Goal: Register for event/course

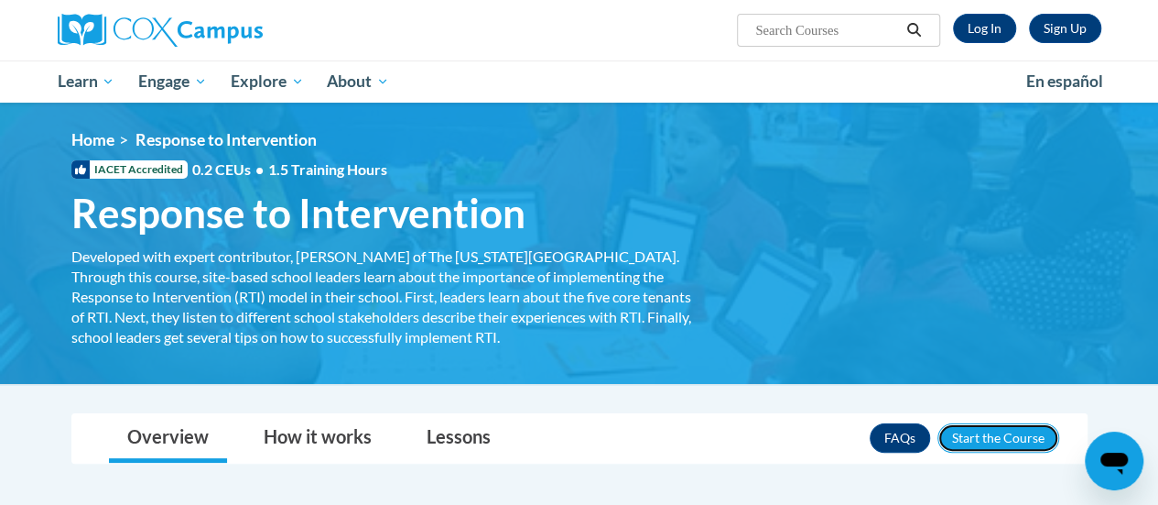
click at [987, 431] on button "Enroll" at bounding box center [999, 437] width 122 height 29
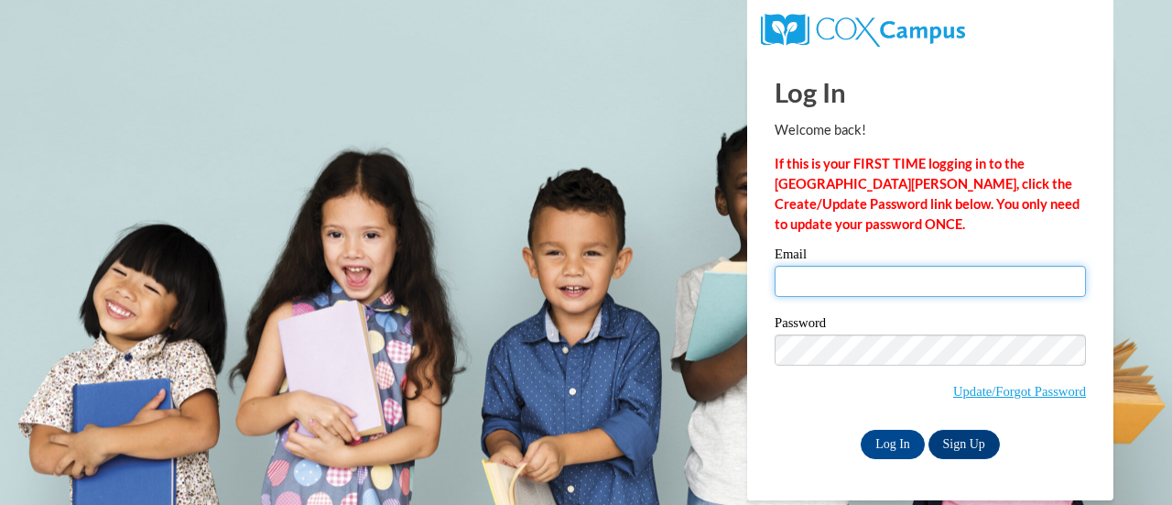
click at [872, 289] on input "Email" at bounding box center [930, 281] width 311 height 31
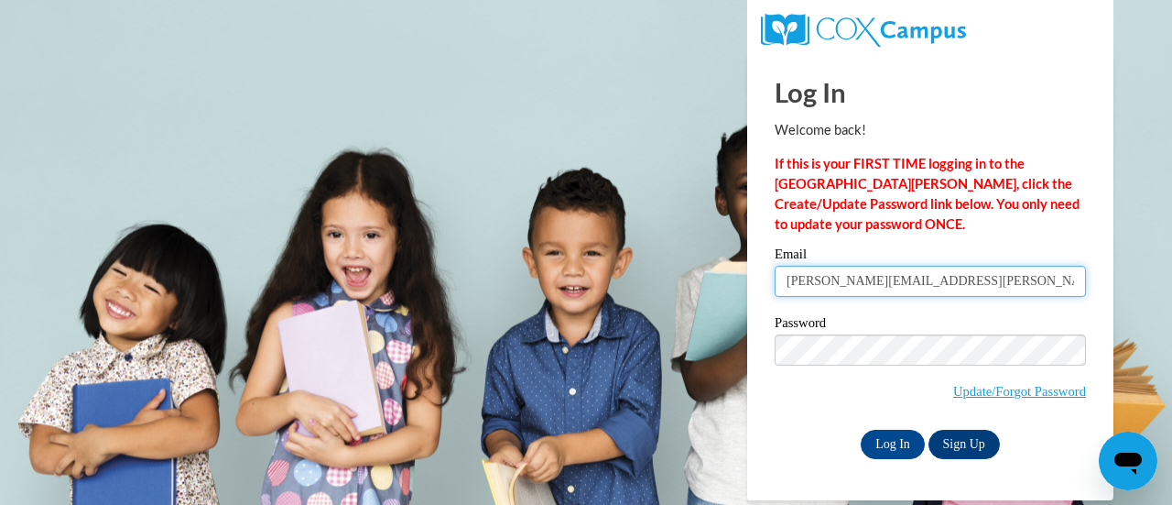
type input "meredith.johnston@hallco.org"
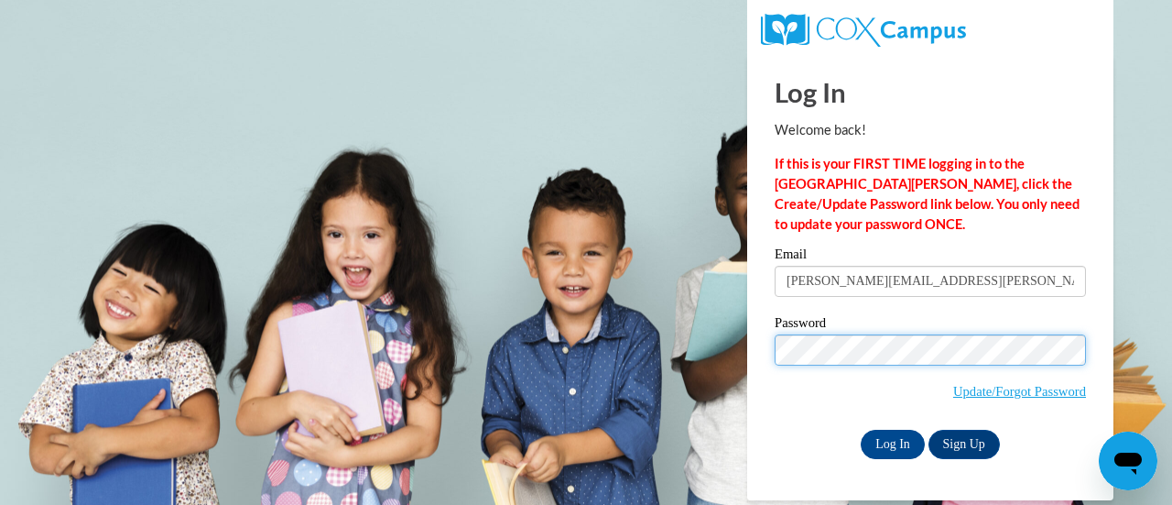
click at [861, 429] on input "Log In" at bounding box center [893, 443] width 64 height 29
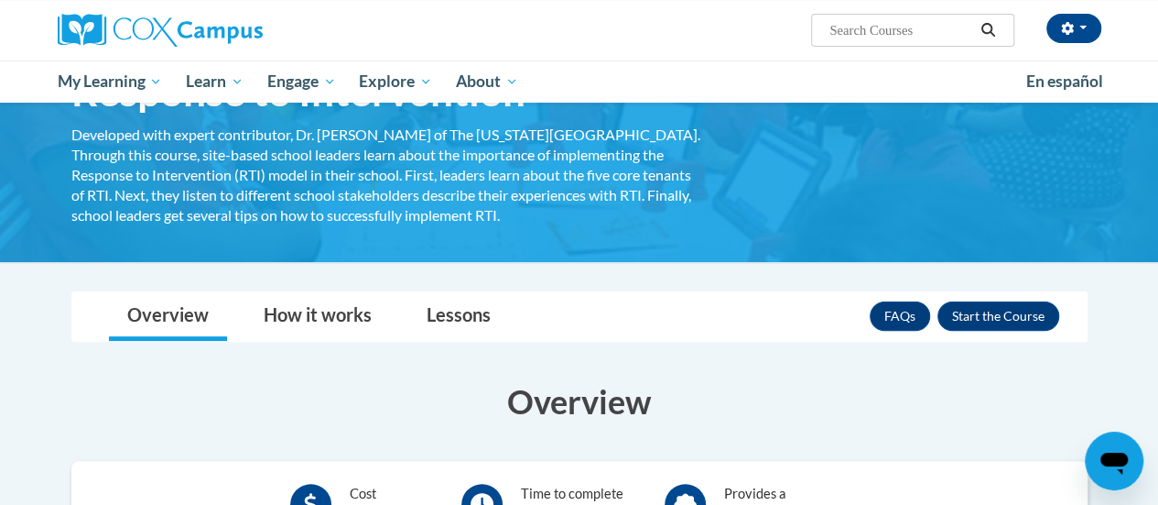
scroll to position [125, 0]
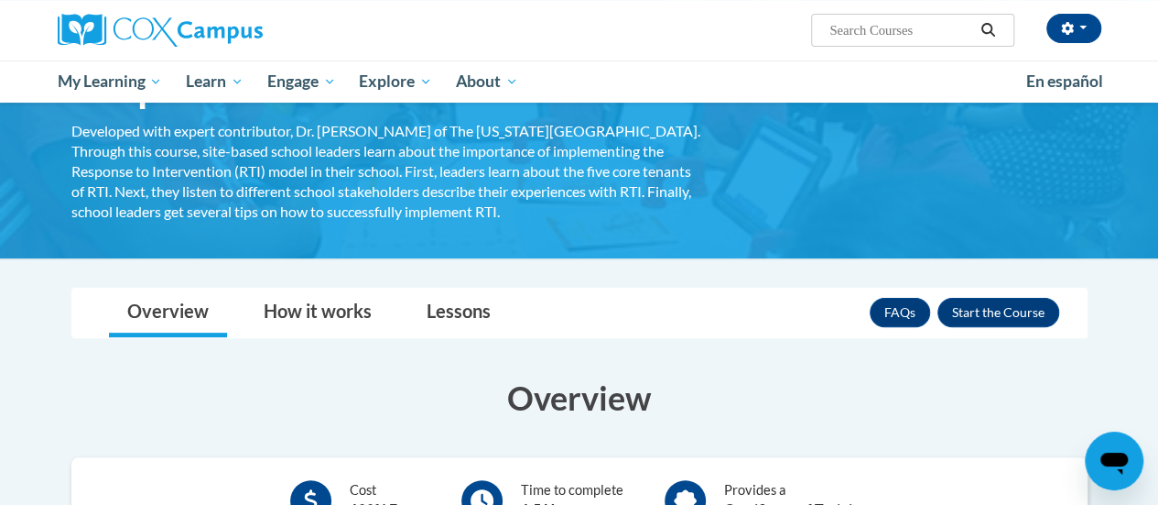
click at [1019, 313] on button "Enroll" at bounding box center [999, 312] width 122 height 29
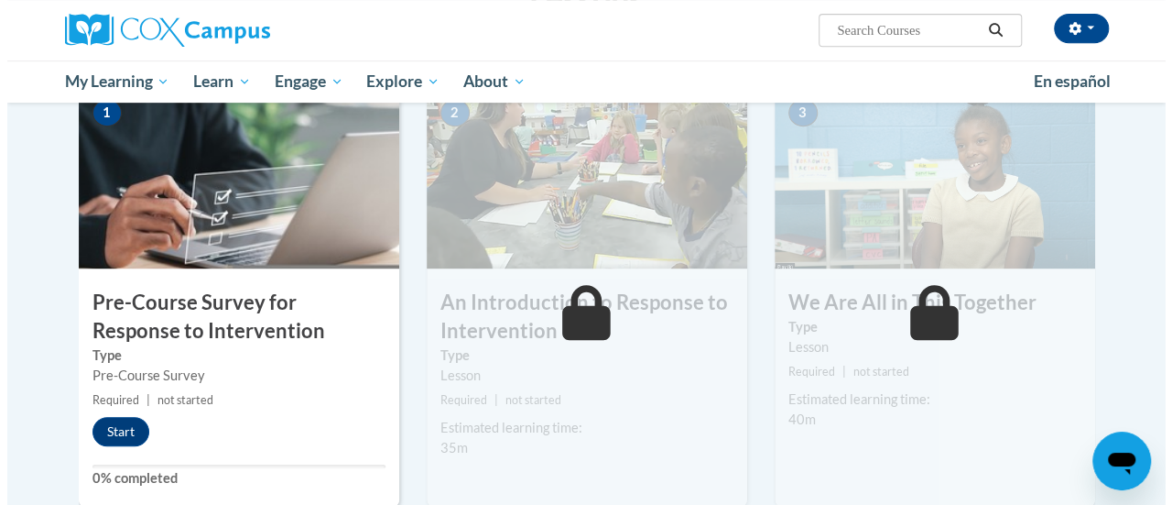
scroll to position [452, 0]
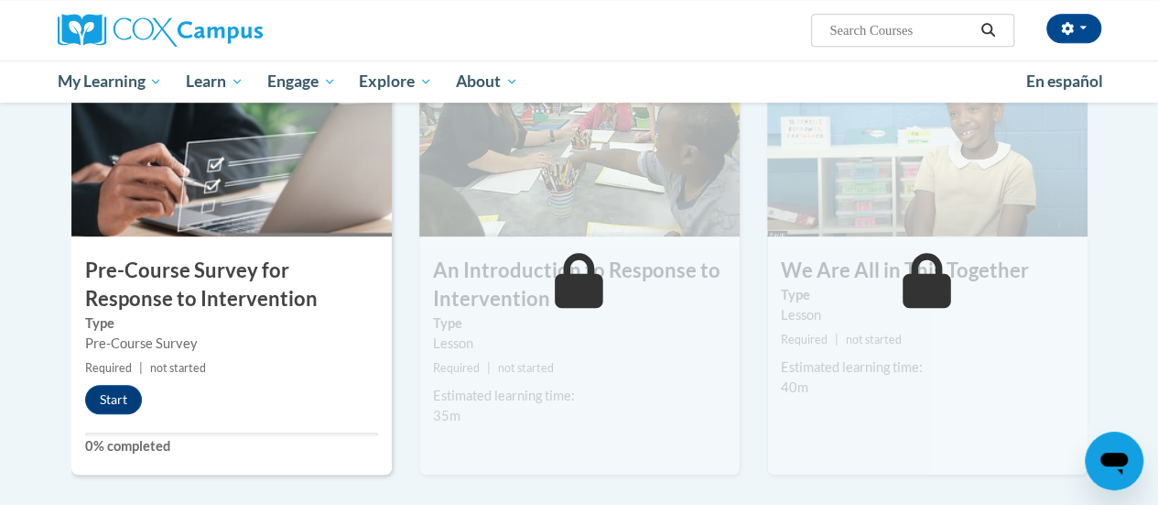
click at [119, 397] on button "Start" at bounding box center [113, 399] width 57 height 29
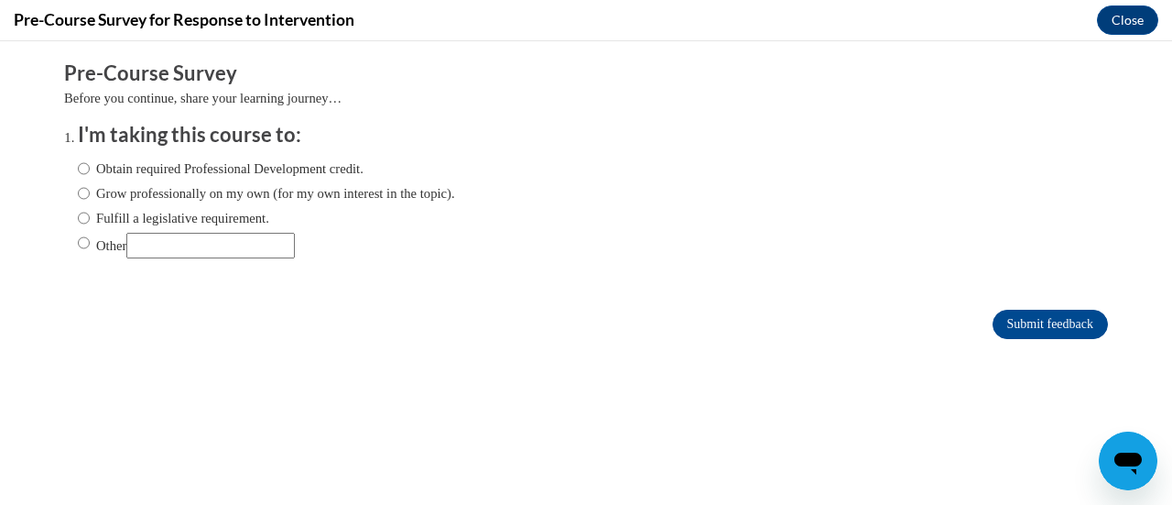
scroll to position [0, 0]
click at [78, 167] on input "Obtain required Professional Development credit." at bounding box center [84, 168] width 12 height 20
radio input "true"
click at [1024, 322] on input "Submit feedback" at bounding box center [1050, 324] width 115 height 29
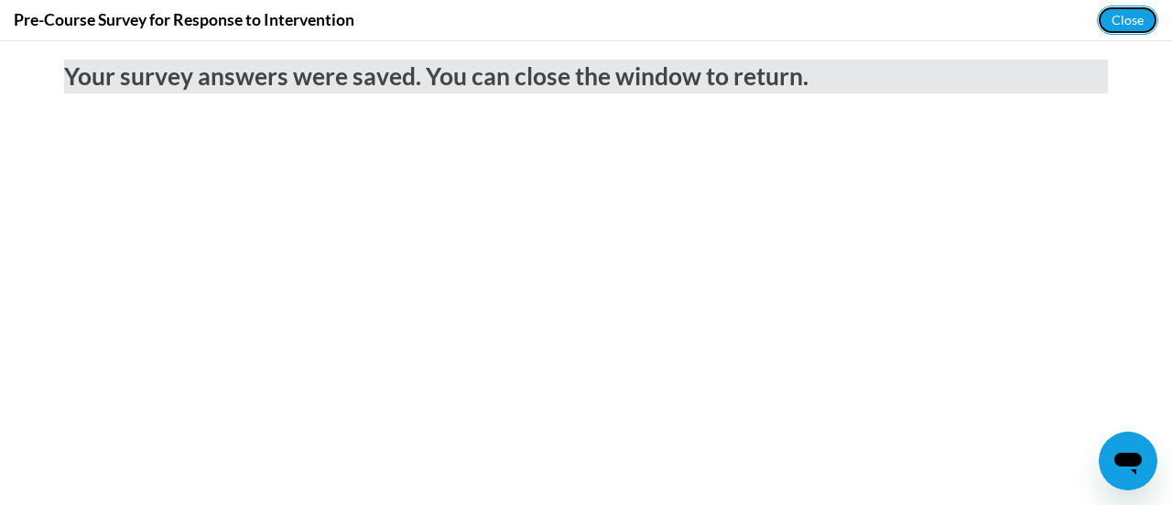
click at [1122, 23] on button "Close" at bounding box center [1127, 19] width 61 height 29
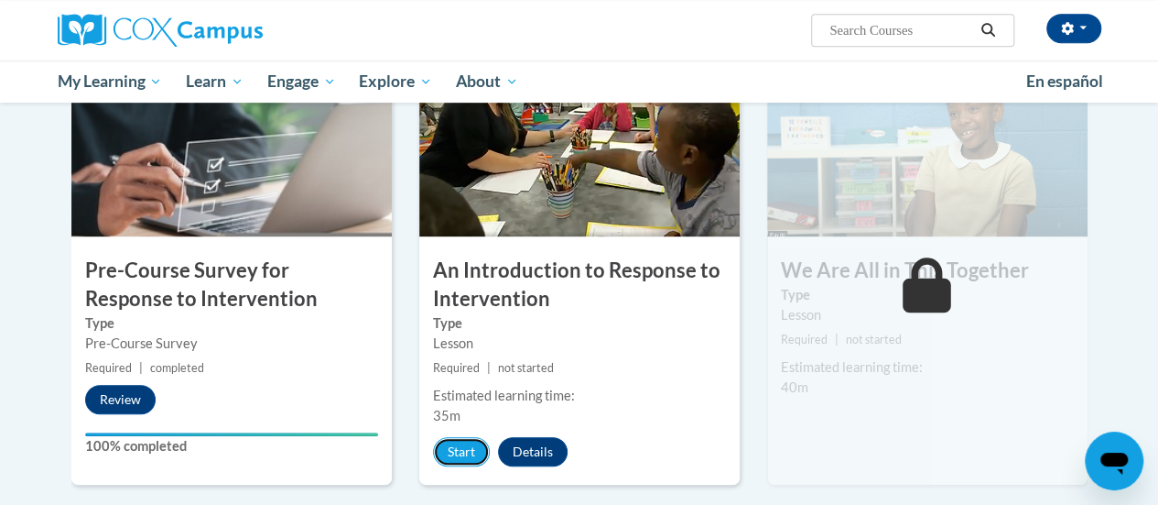
click at [452, 451] on button "Start" at bounding box center [461, 451] width 57 height 29
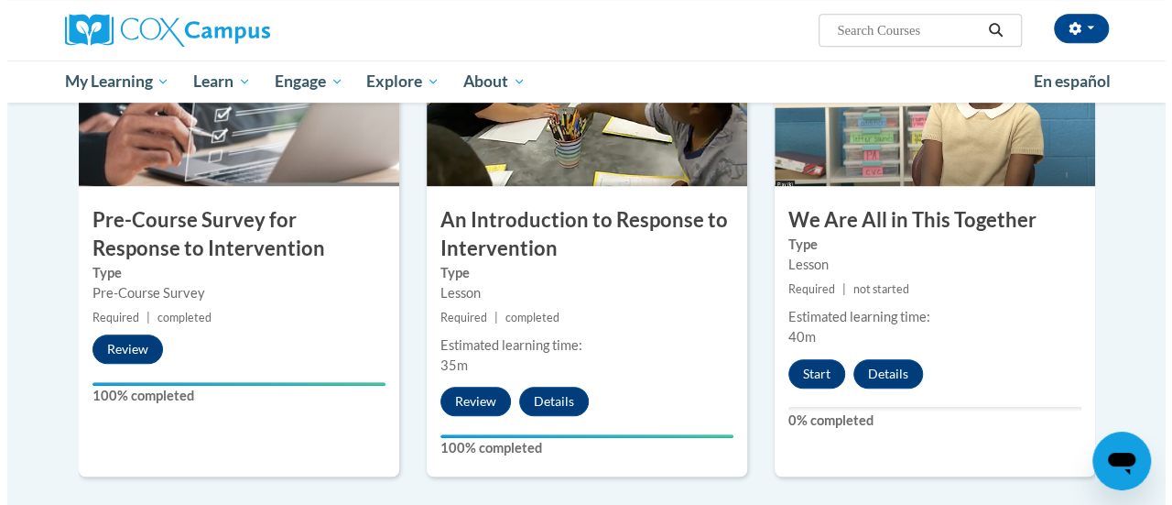
scroll to position [499, 0]
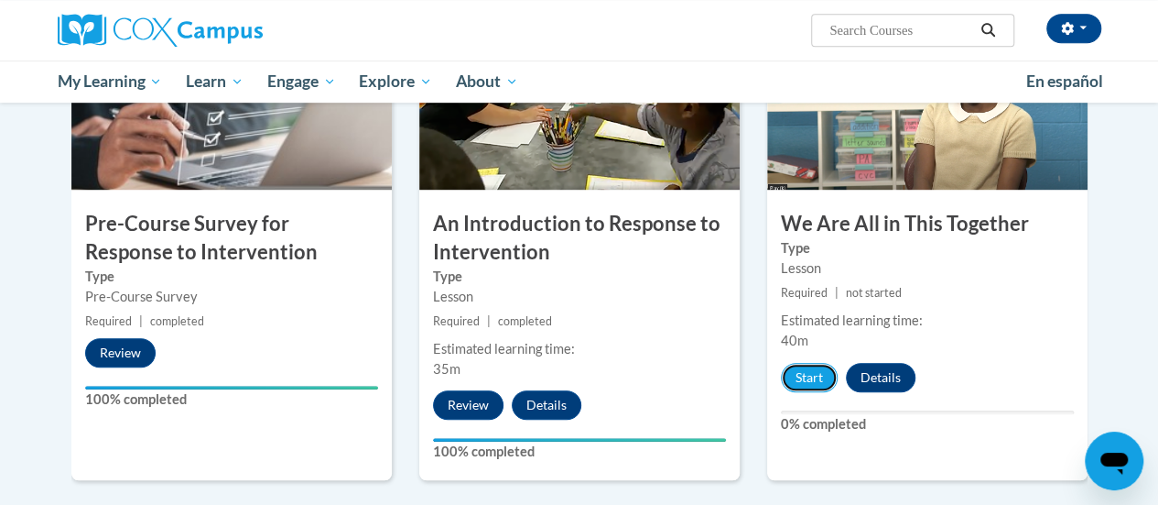
click at [808, 375] on button "Start" at bounding box center [809, 377] width 57 height 29
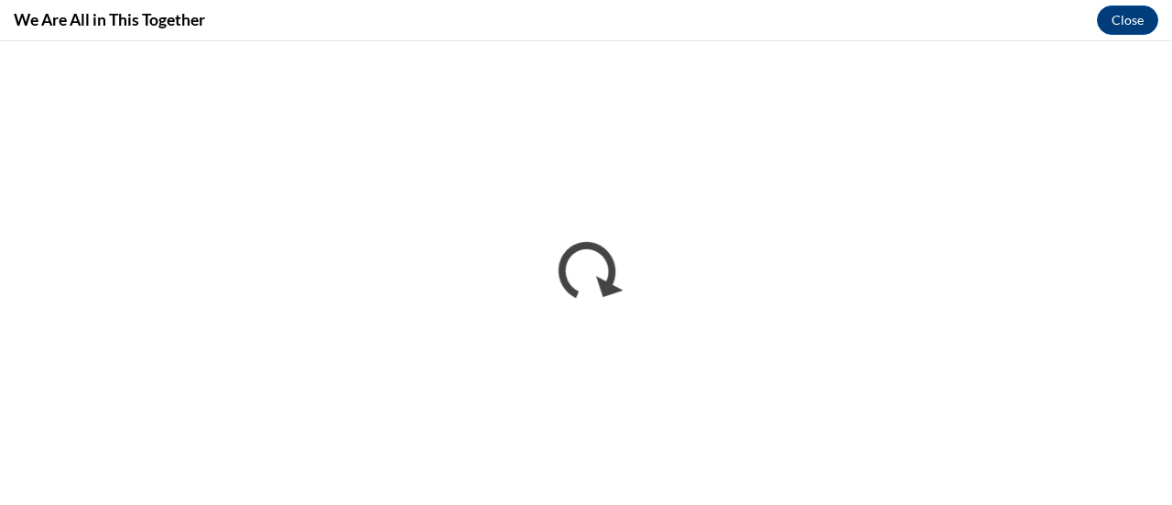
scroll to position [0, 0]
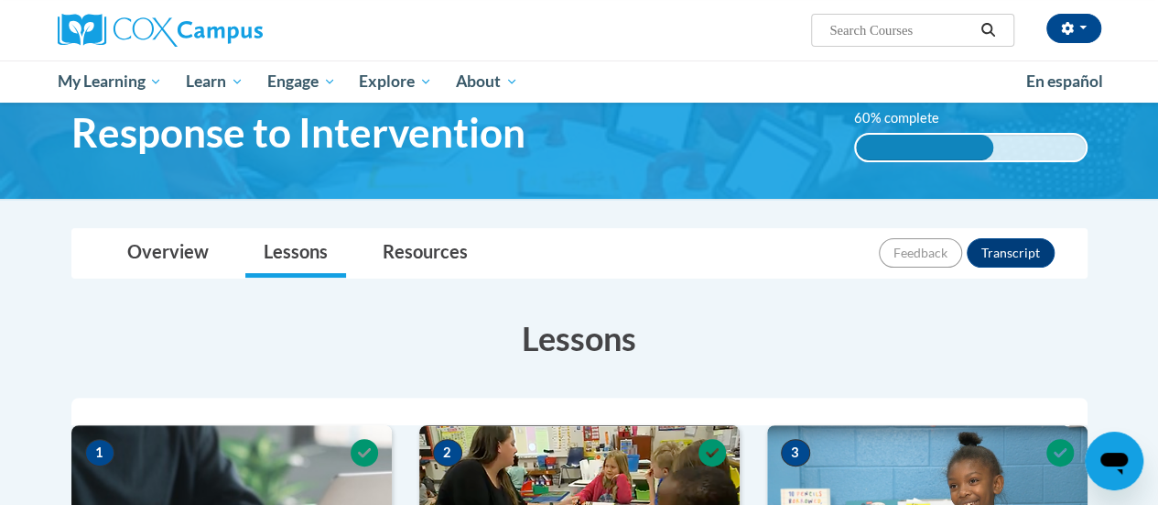
scroll to position [67, 0]
